Goal: Task Accomplishment & Management: Complete application form

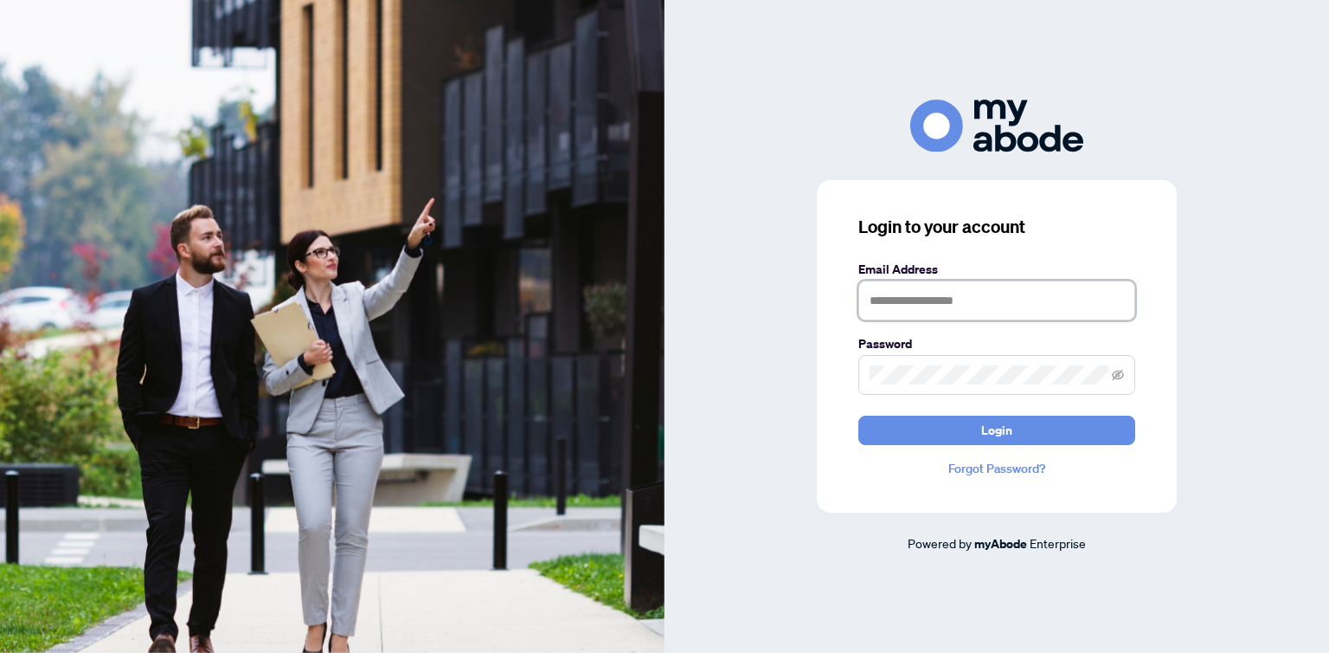
click at [897, 292] on input "text" at bounding box center [996, 300] width 277 height 40
type input "**********"
click at [884, 385] on span at bounding box center [996, 375] width 277 height 40
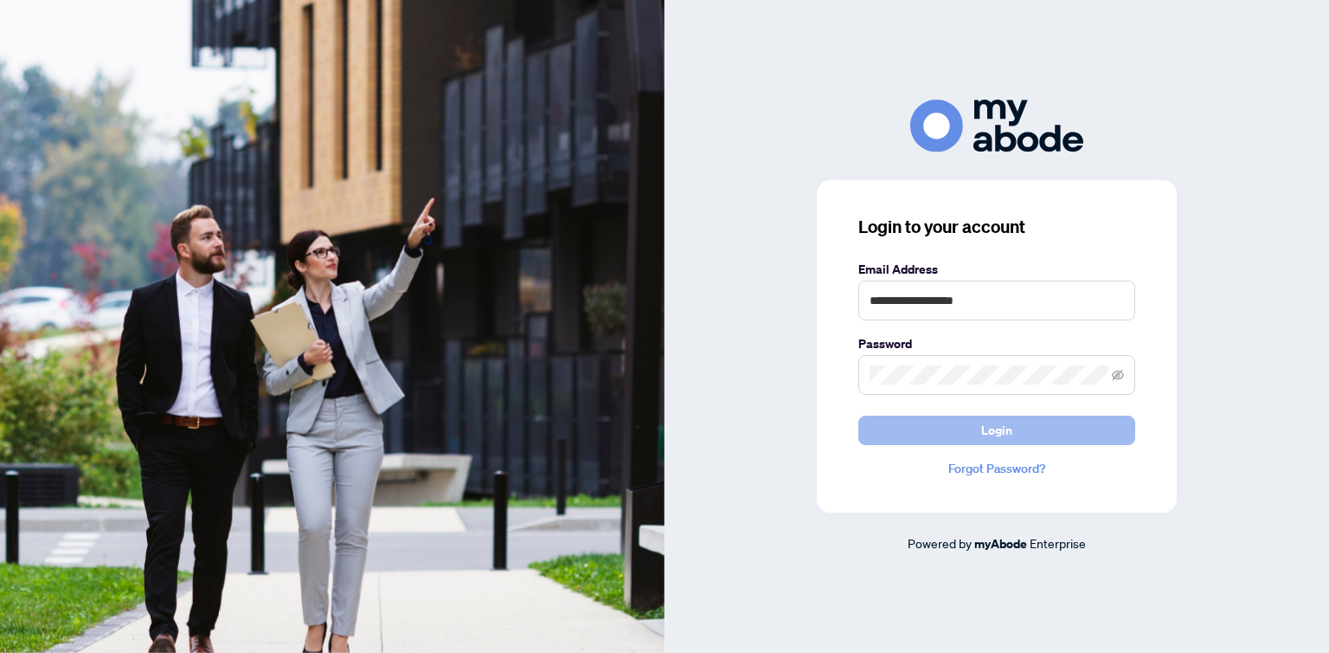
click at [1002, 434] on span "Login" at bounding box center [996, 430] width 31 height 28
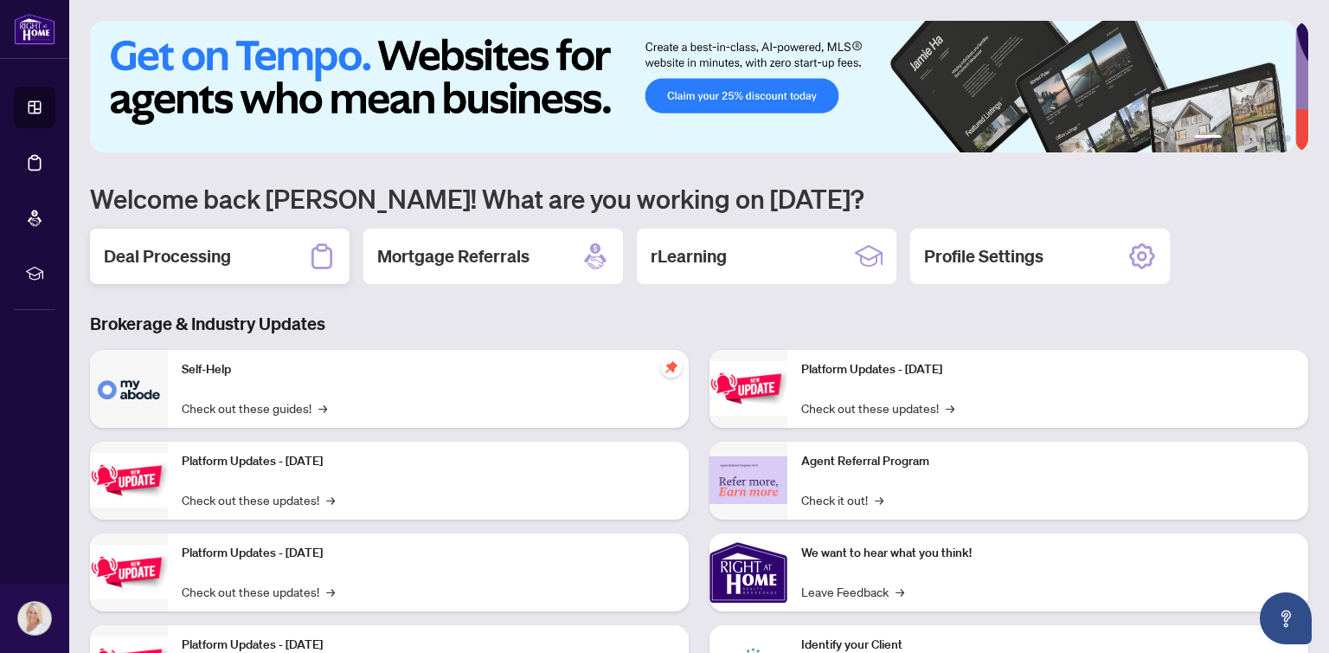
click at [195, 248] on h2 "Deal Processing" at bounding box center [167, 256] width 127 height 24
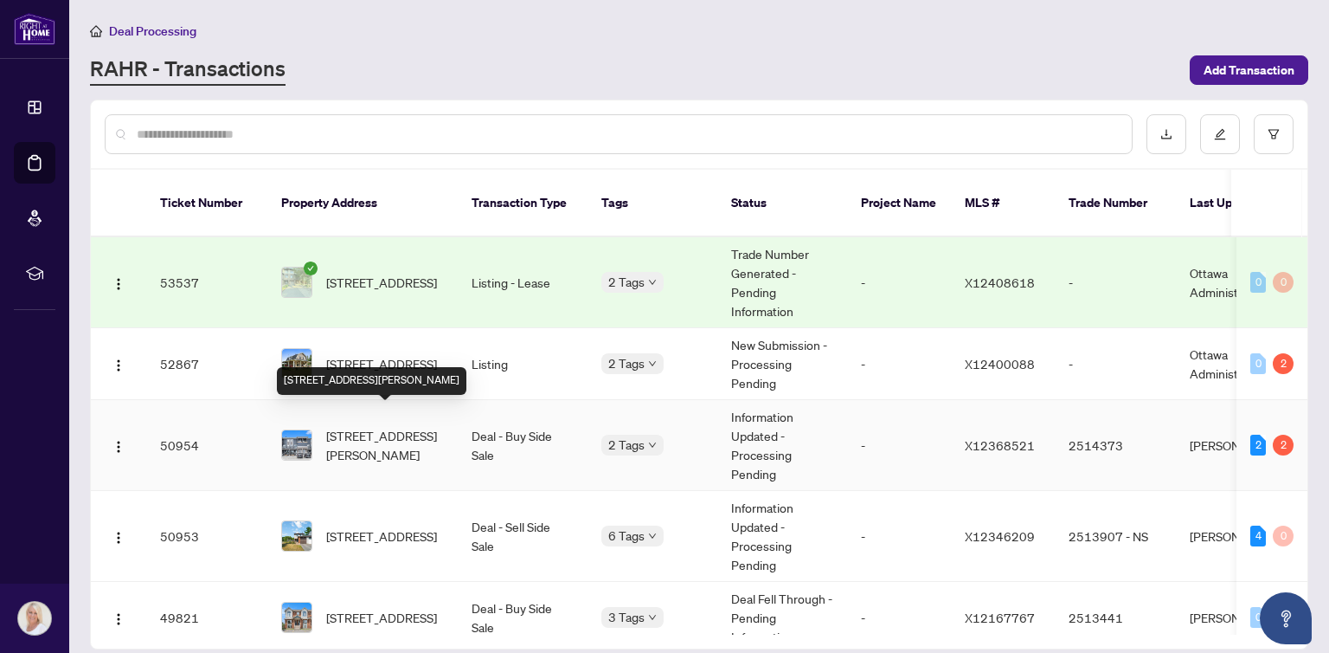
click at [382, 426] on span "[STREET_ADDRESS][PERSON_NAME]" at bounding box center [385, 445] width 118 height 38
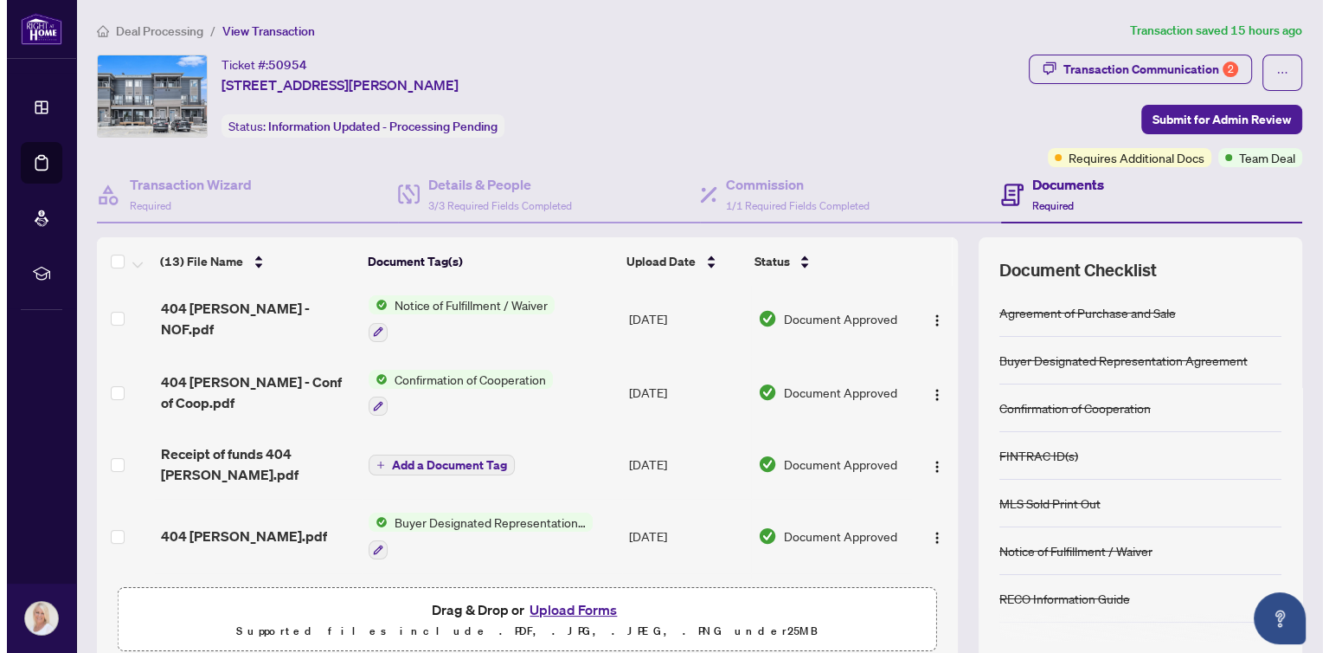
scroll to position [213, 0]
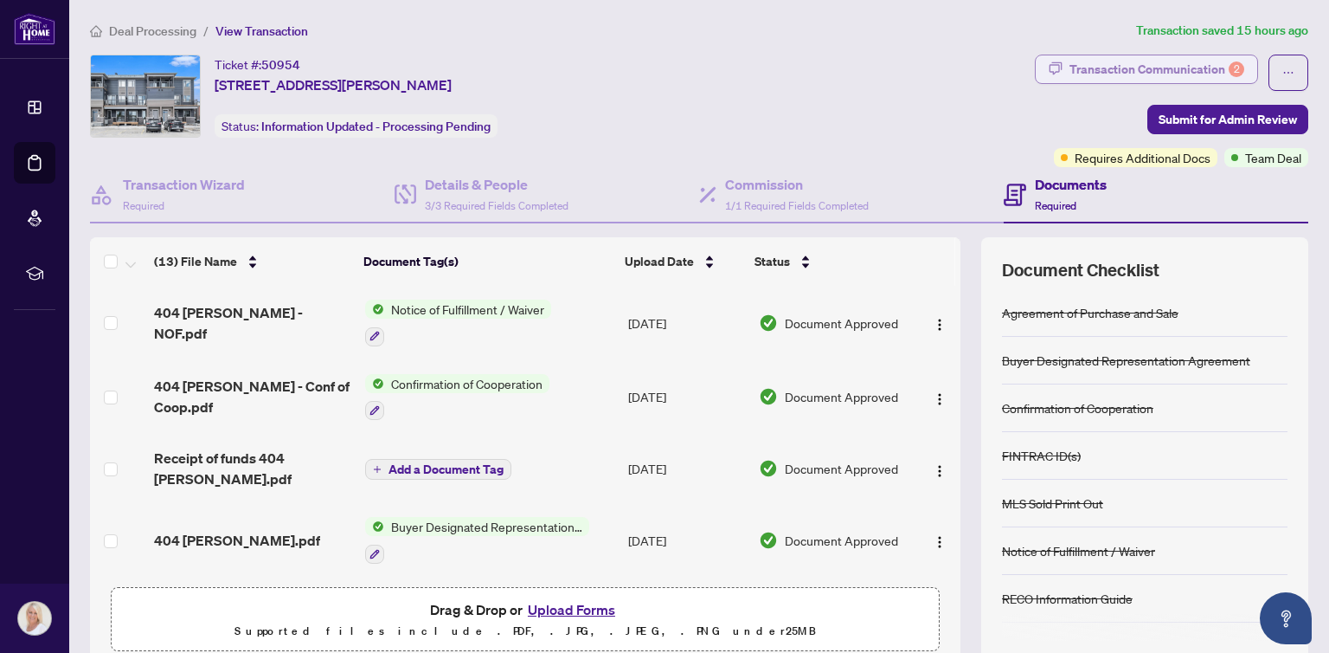
click at [1108, 68] on div "Transaction Communication 2" at bounding box center [1157, 69] width 175 height 28
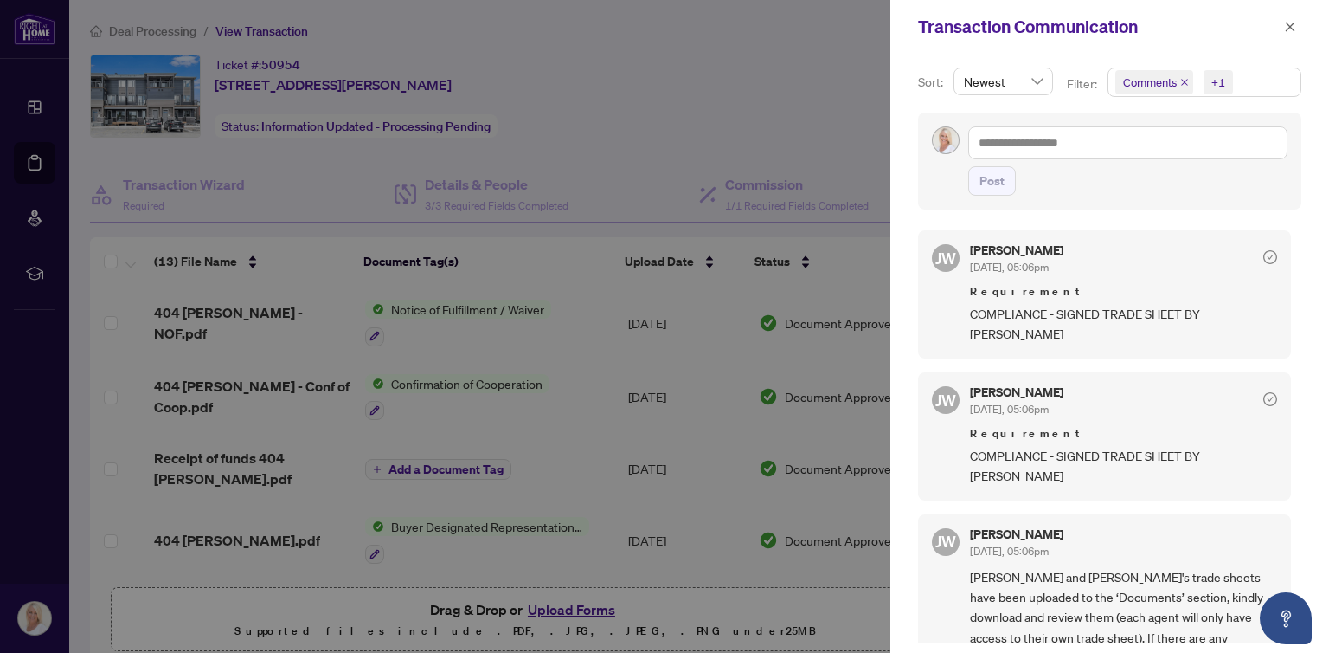
click at [713, 125] on div at bounding box center [664, 326] width 1329 height 653
click at [1288, 23] on icon "close" at bounding box center [1290, 27] width 12 height 12
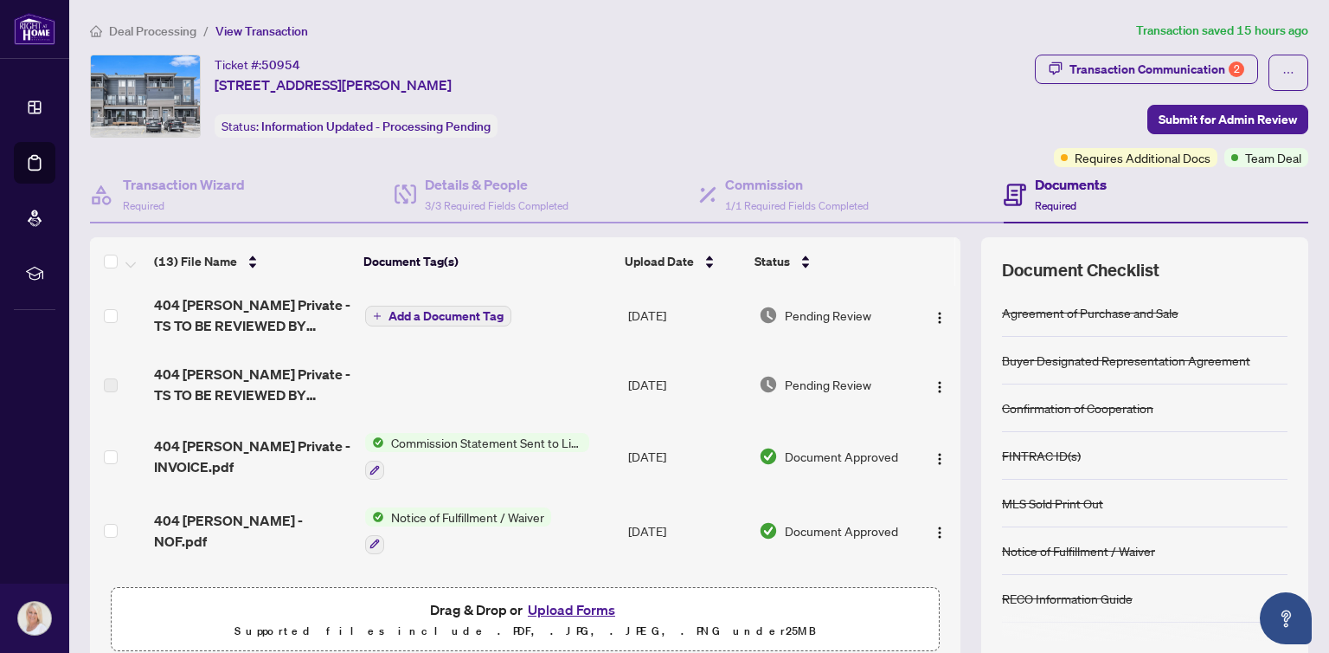
scroll to position [0, 0]
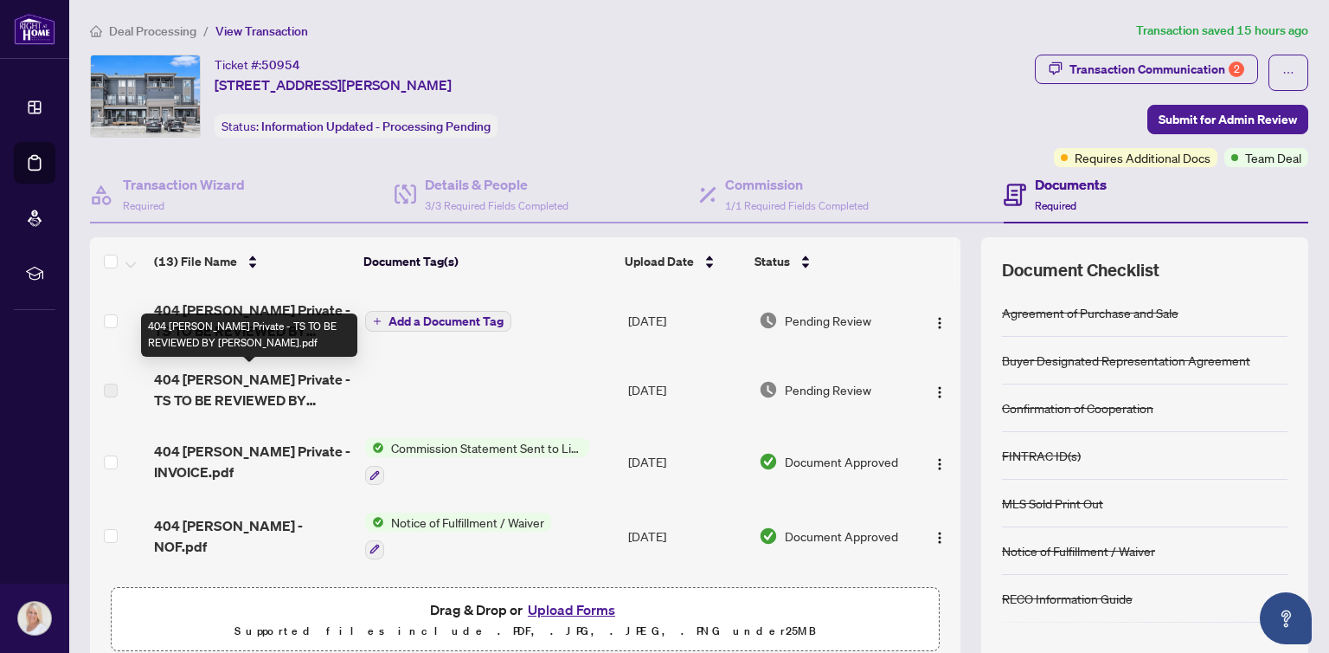
click at [222, 389] on span "404 [PERSON_NAME] Private - TS TO BE REVIEWED BY [PERSON_NAME].pdf" at bounding box center [252, 390] width 196 height 42
click at [232, 376] on span "404 [PERSON_NAME] Private - TS TO BE REVIEWED BY [PERSON_NAME].pdf" at bounding box center [252, 390] width 196 height 42
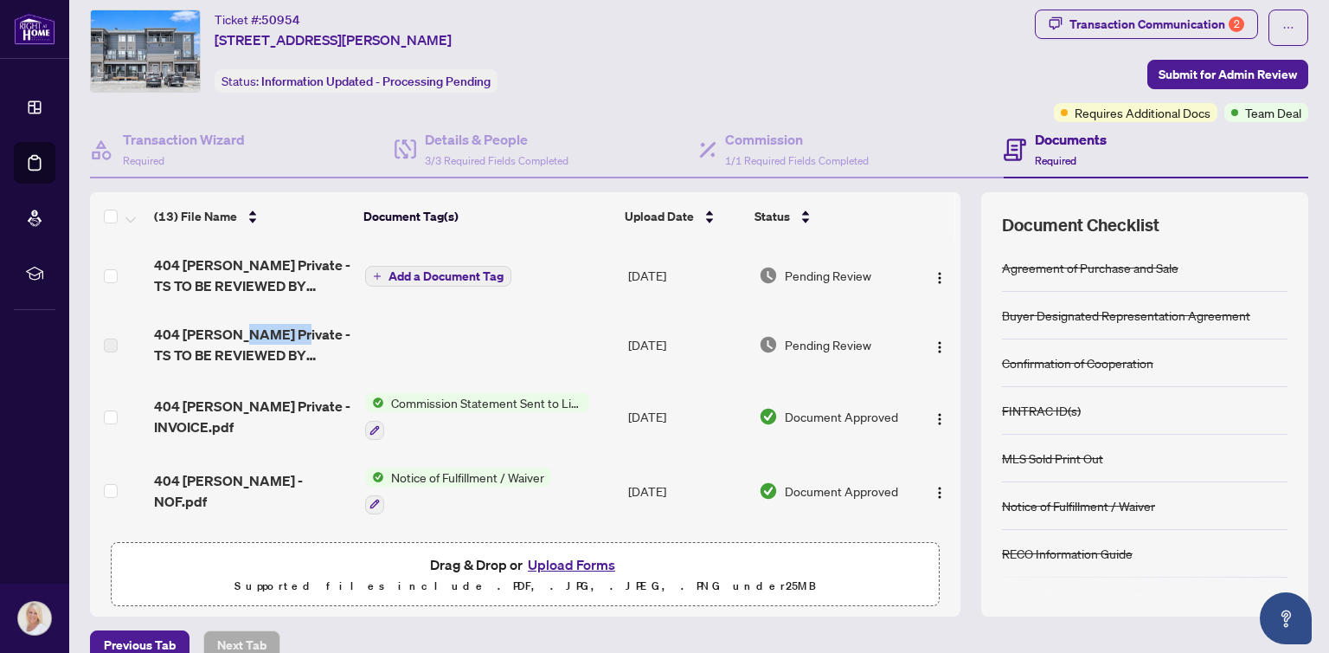
scroll to position [70, 0]
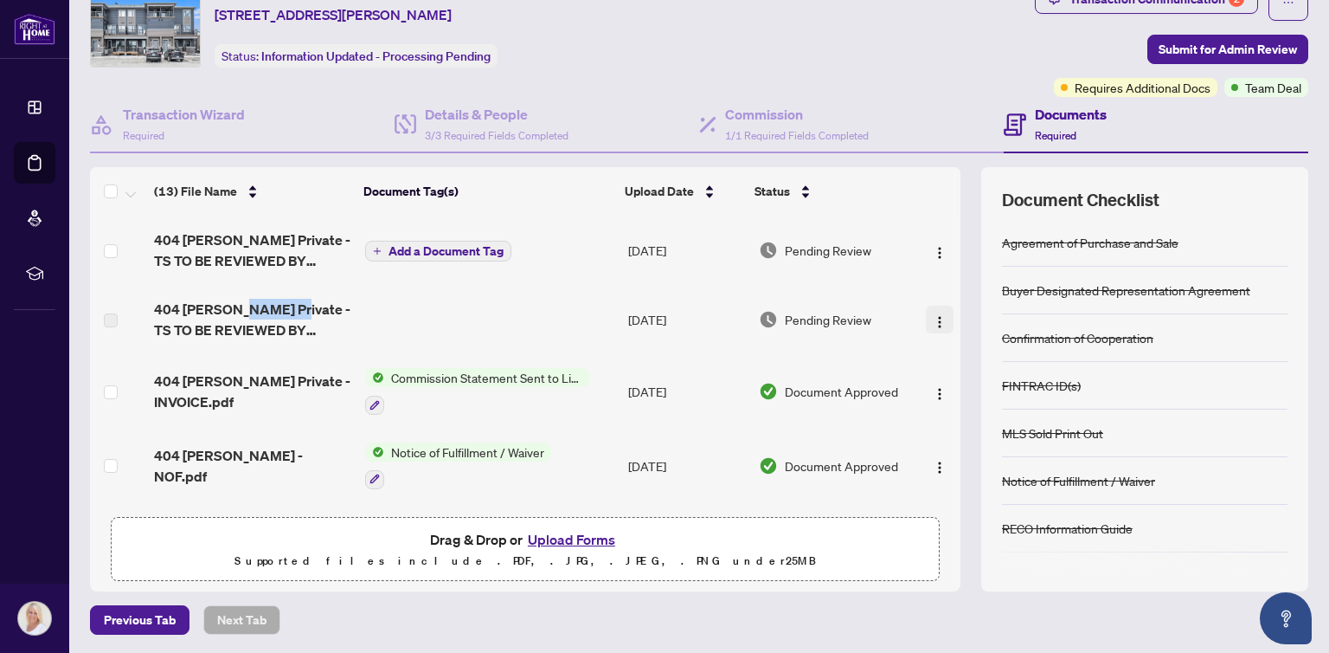
click at [933, 318] on img "button" at bounding box center [940, 322] width 14 height 14
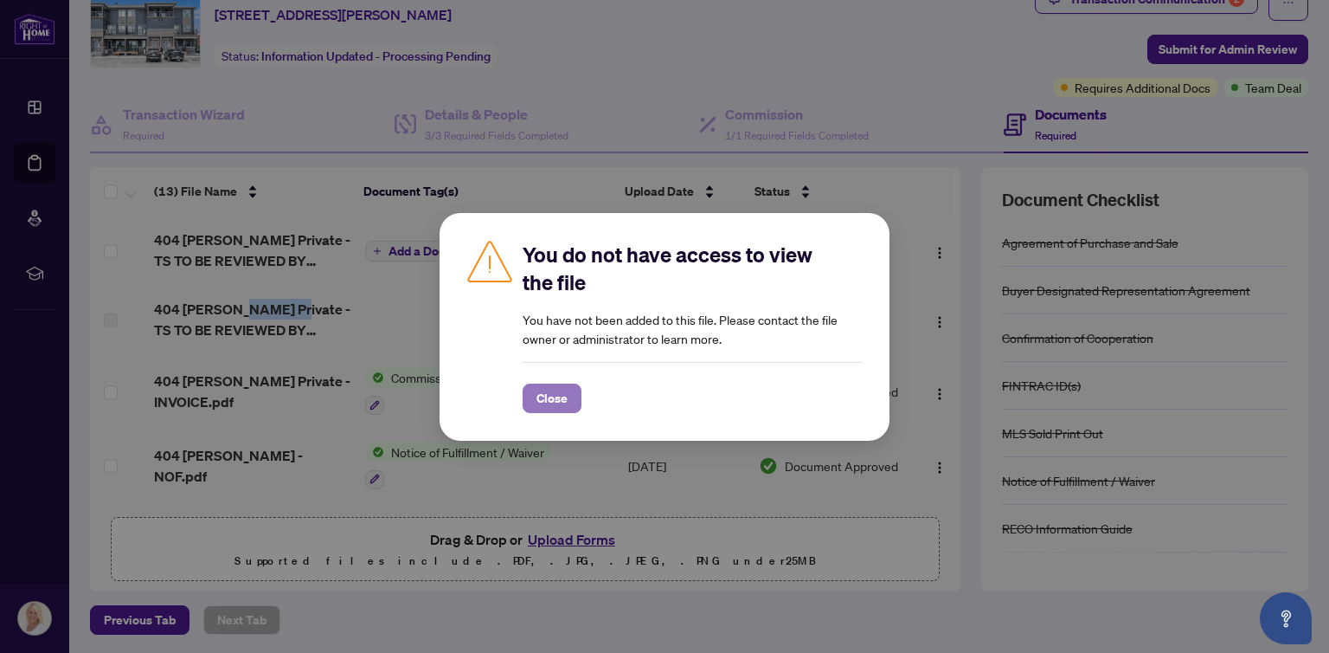
click at [550, 399] on span "Close" at bounding box center [552, 398] width 31 height 28
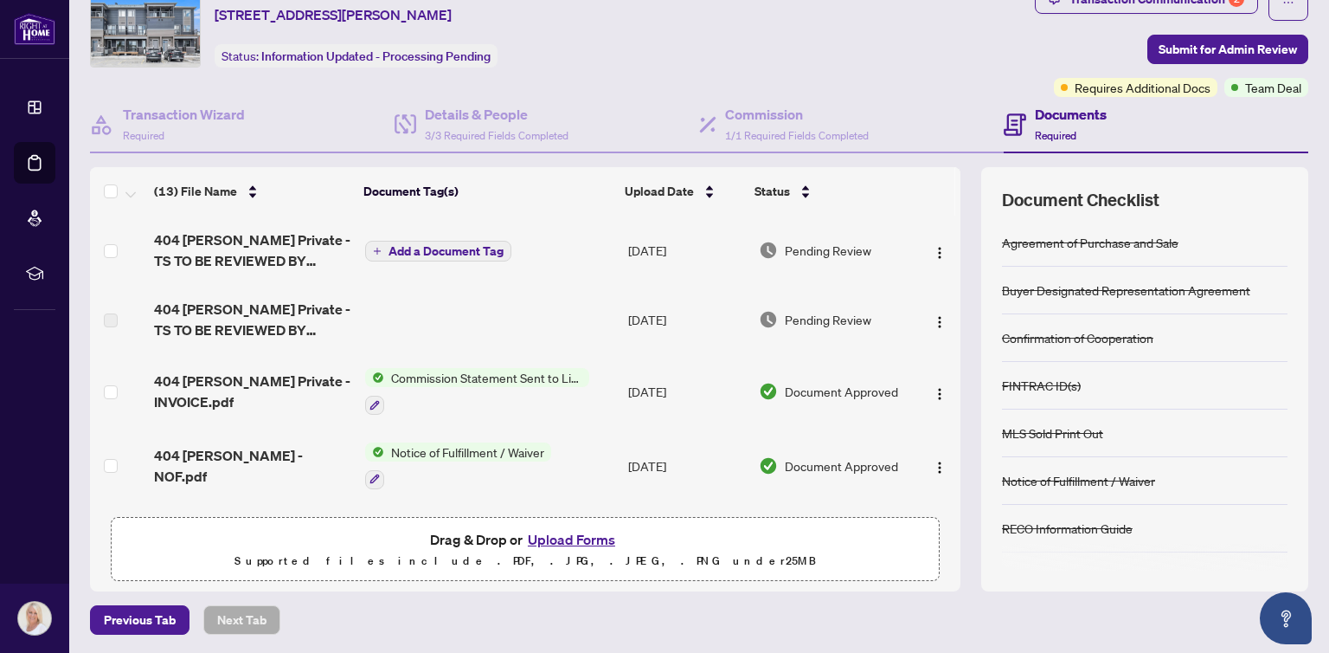
click at [130, 328] on td at bounding box center [118, 319] width 57 height 69
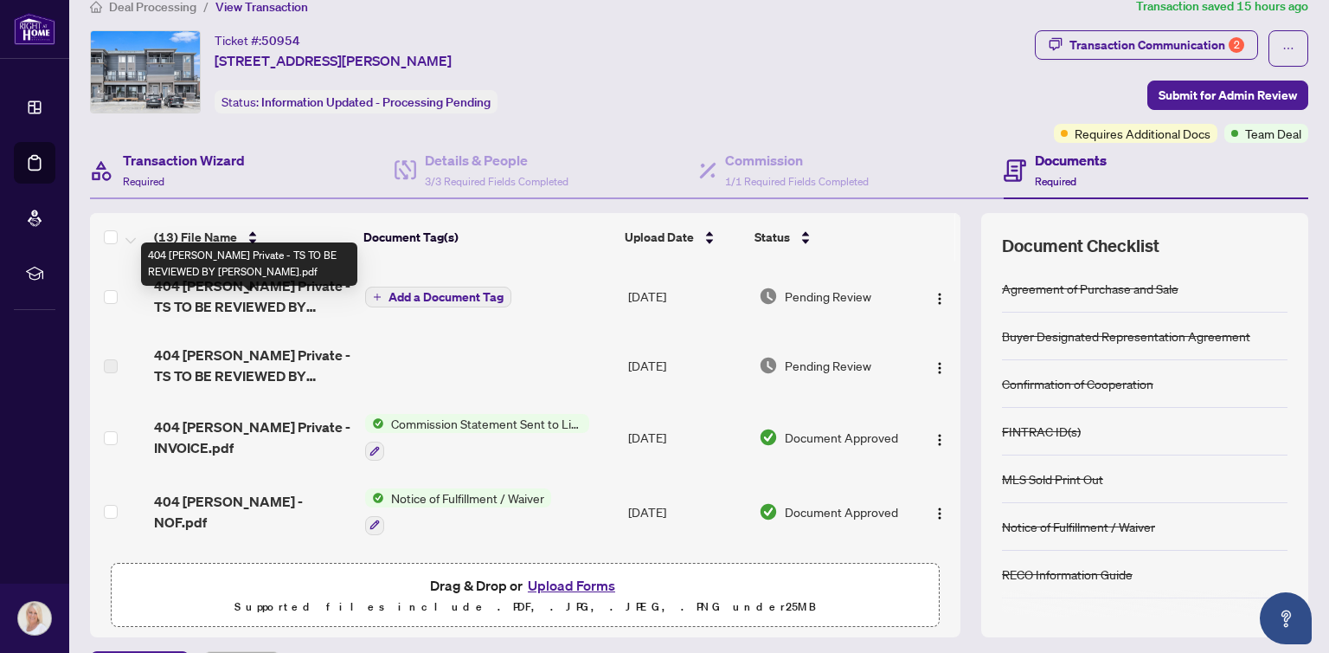
scroll to position [0, 0]
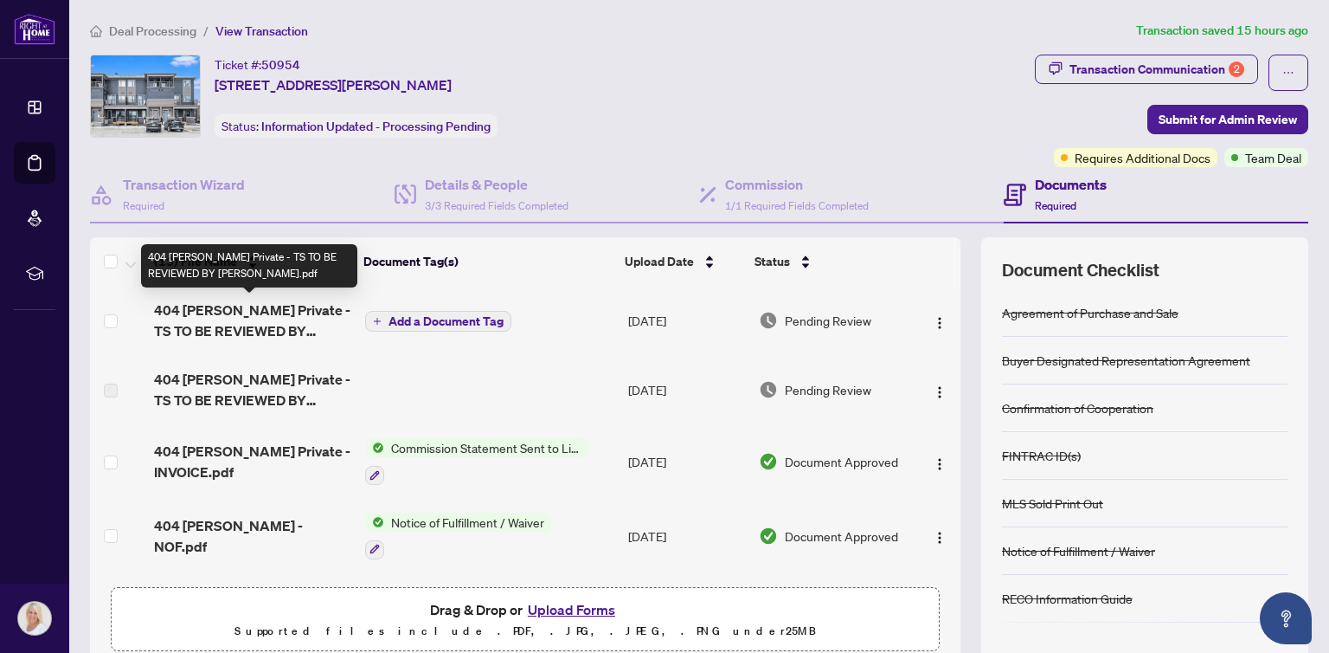
click at [242, 309] on span "404 [PERSON_NAME] Private - TS TO BE REVIEWED BY [PERSON_NAME].pdf" at bounding box center [252, 320] width 196 height 42
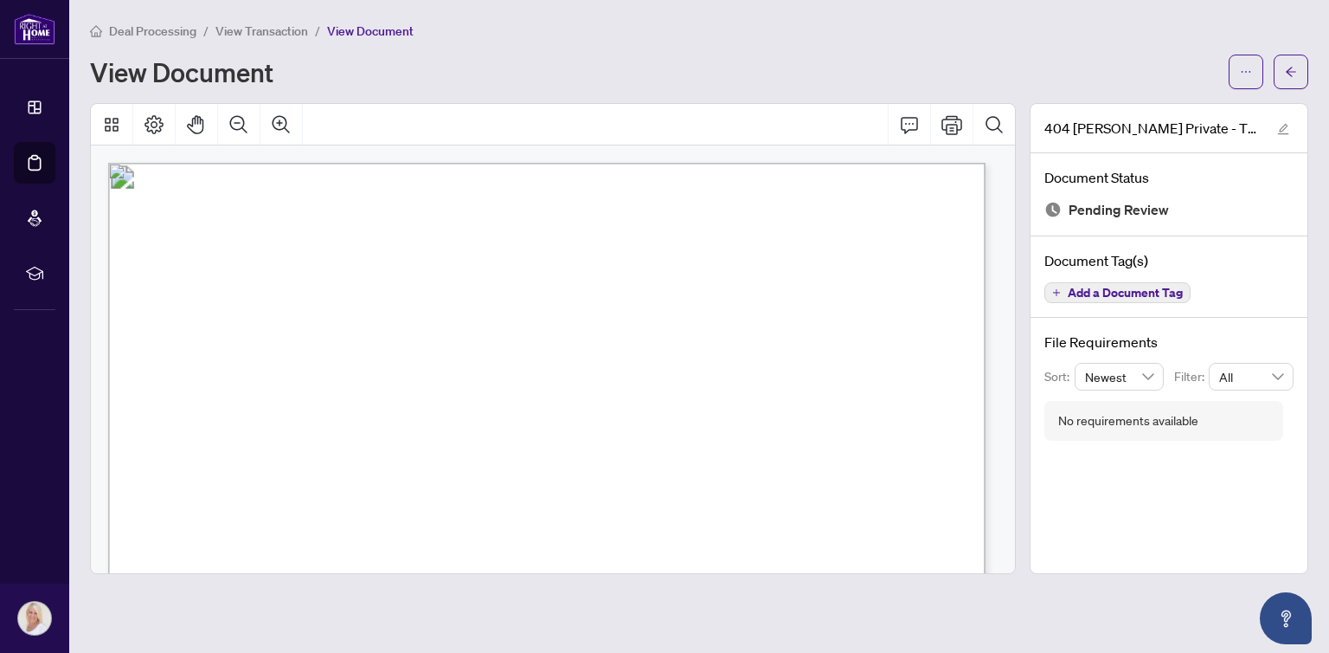
scroll to position [433, 0]
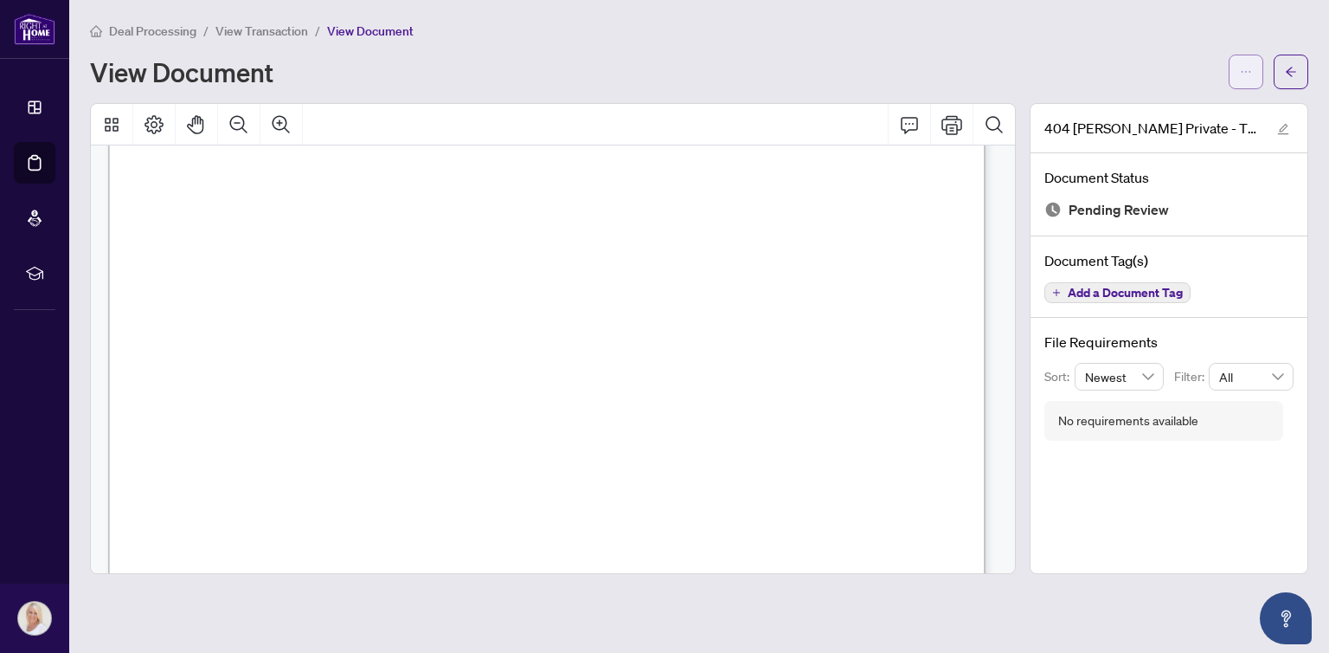
click at [1247, 70] on icon "ellipsis" at bounding box center [1246, 72] width 12 height 12
click at [1129, 106] on span "Download" at bounding box center [1184, 109] width 132 height 19
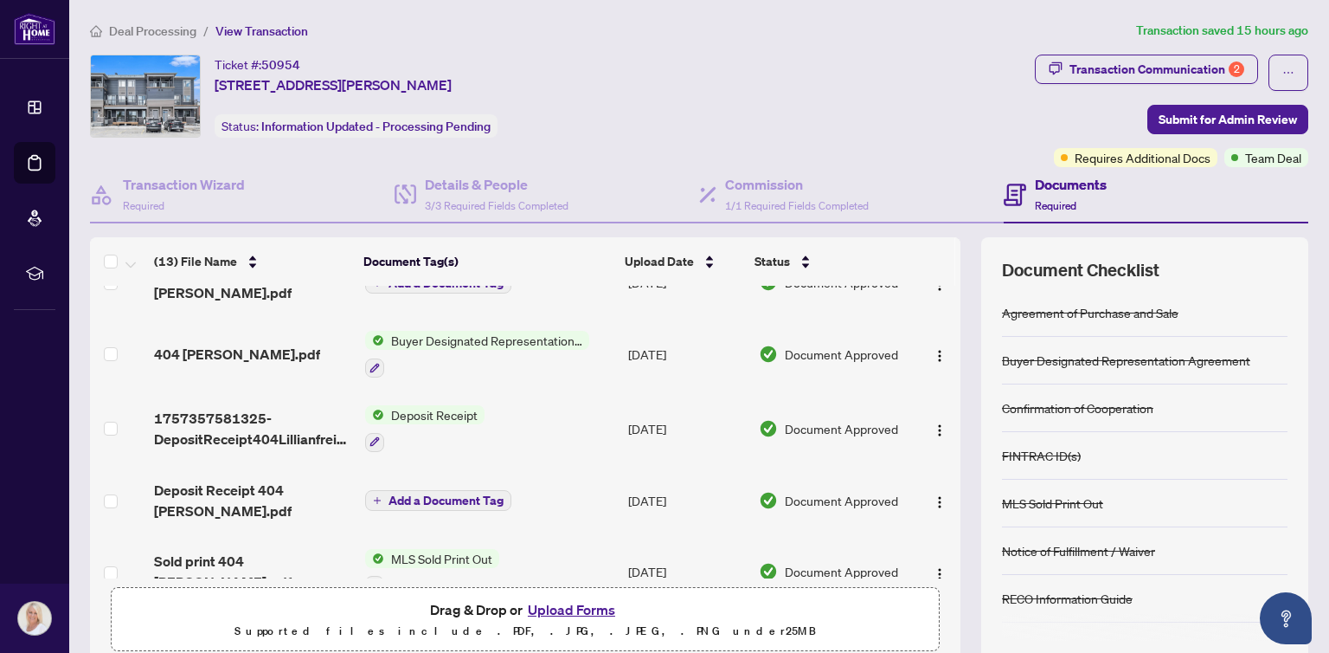
scroll to position [433, 0]
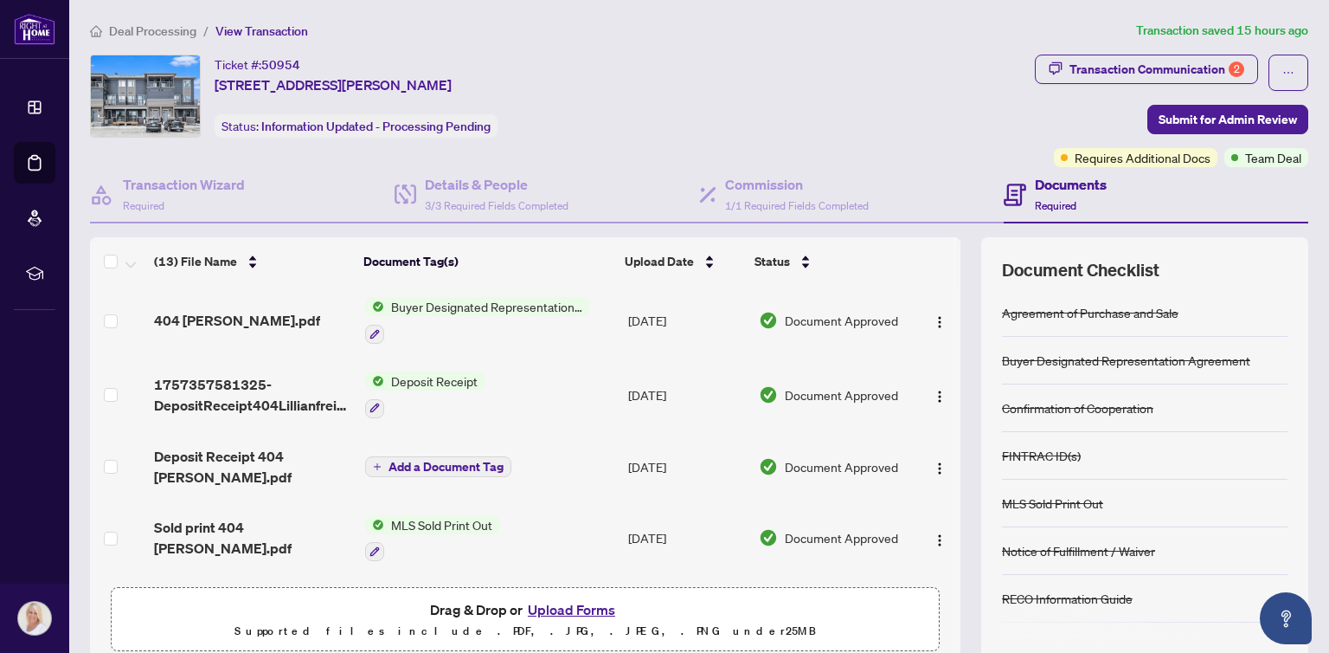
click at [569, 599] on button "Upload Forms" at bounding box center [572, 609] width 98 height 23
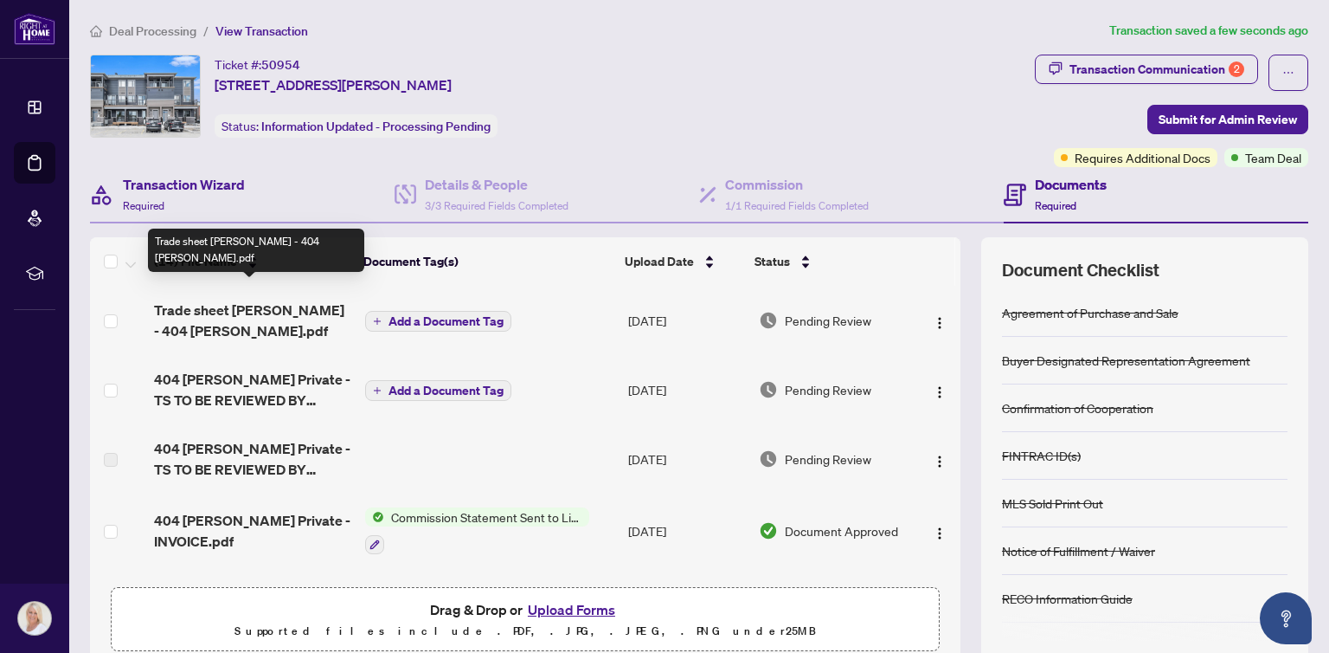
scroll to position [0, 0]
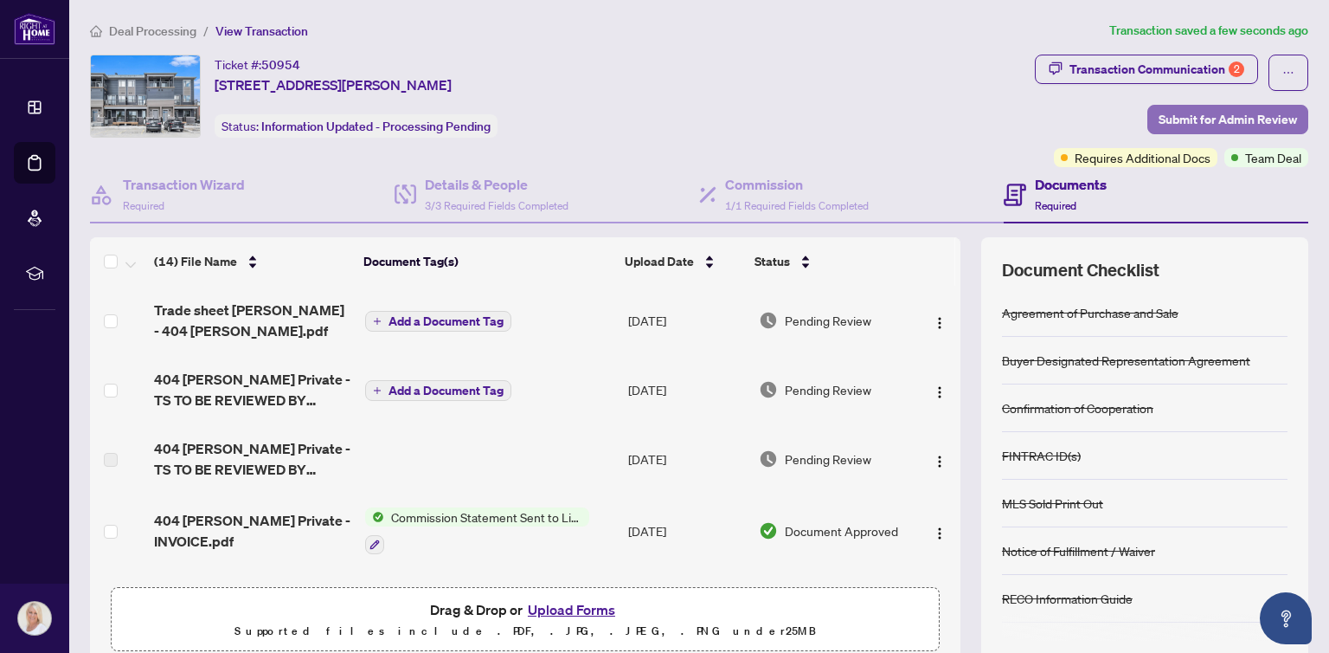
click at [1159, 117] on span "Submit for Admin Review" at bounding box center [1228, 120] width 138 height 28
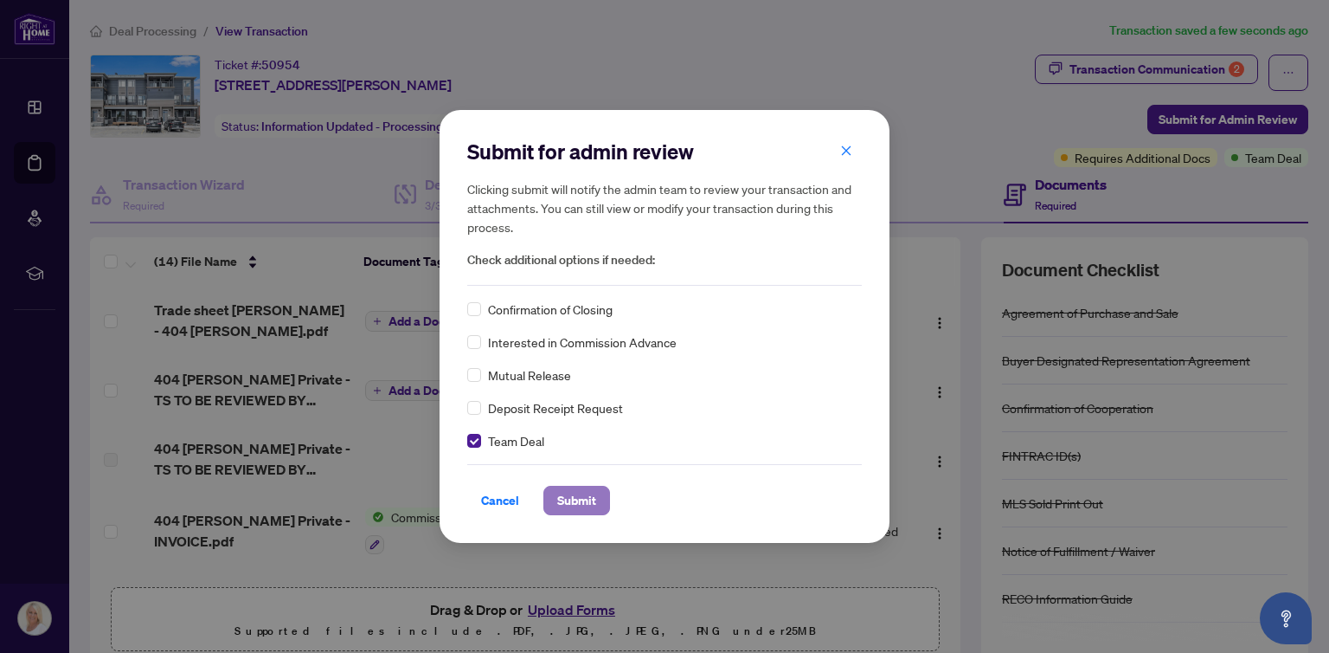
click at [582, 498] on span "Submit" at bounding box center [576, 500] width 39 height 28
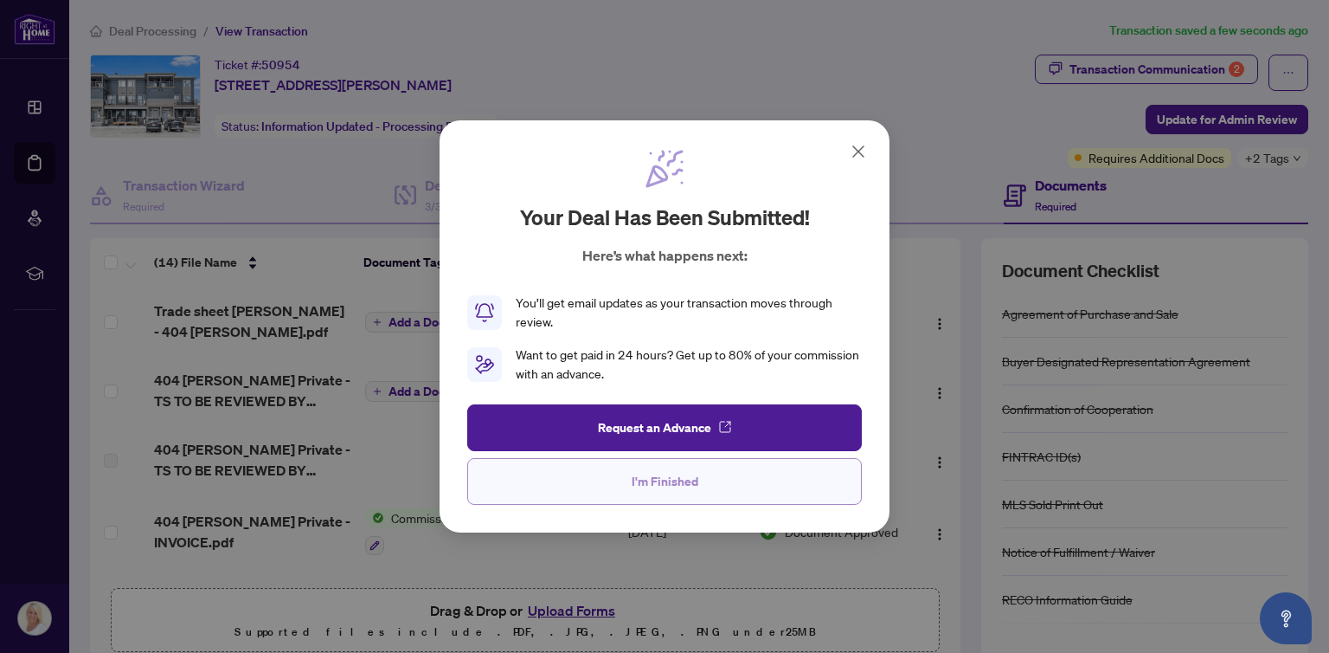
click at [694, 479] on span "I'm Finished" at bounding box center [665, 481] width 67 height 28
